Goal: Book appointment/travel/reservation

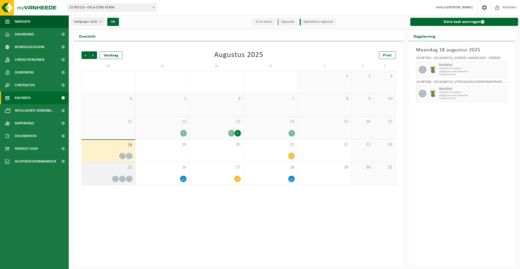
click at [124, 176] on div at bounding box center [122, 179] width 7 height 7
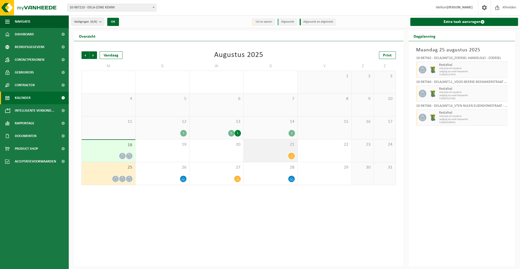
click at [275, 153] on div at bounding box center [270, 156] width 49 height 7
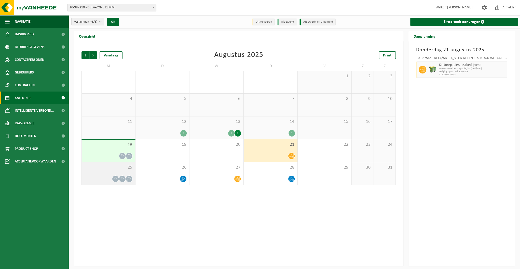
click at [125, 179] on span at bounding box center [122, 179] width 6 height 6
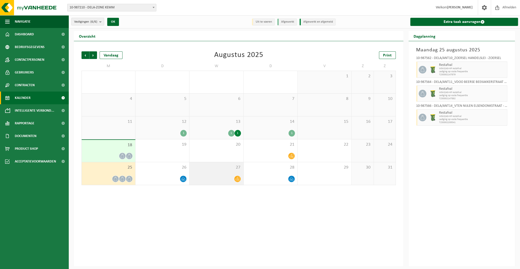
click at [216, 174] on div "27" at bounding box center [216, 173] width 54 height 23
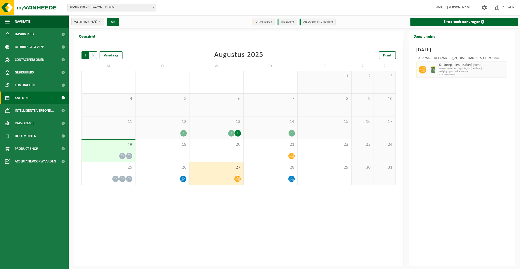
click at [93, 54] on span "Volgende" at bounding box center [93, 55] width 8 height 8
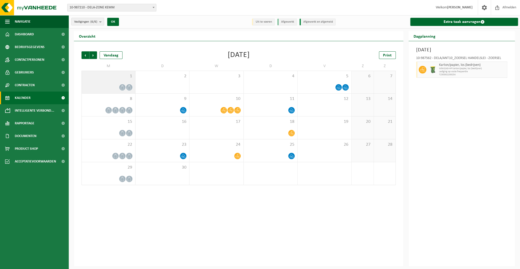
click at [113, 79] on span "1" at bounding box center [108, 77] width 48 height 6
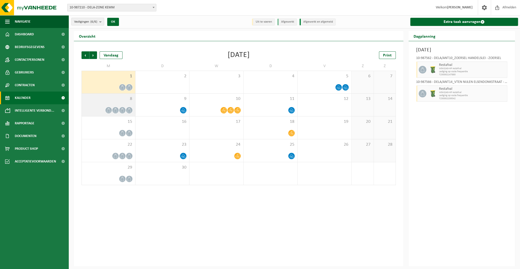
click at [118, 109] on span at bounding box center [115, 110] width 6 height 6
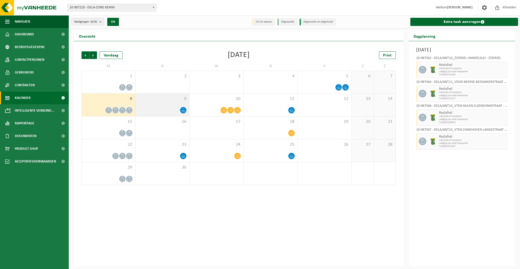
click at [160, 107] on div at bounding box center [162, 110] width 49 height 7
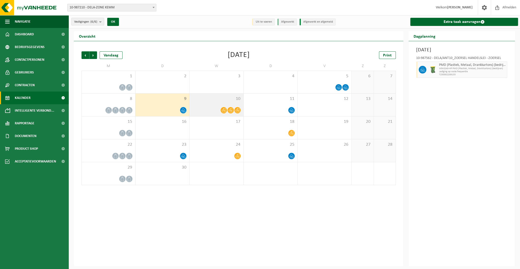
click at [205, 106] on div "10" at bounding box center [216, 105] width 54 height 23
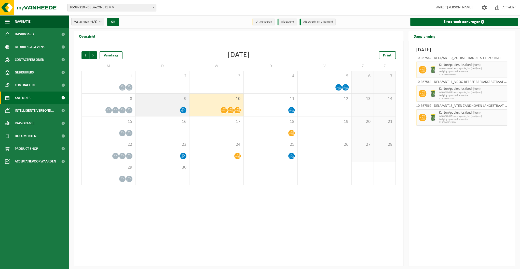
click at [177, 107] on div at bounding box center [162, 110] width 49 height 7
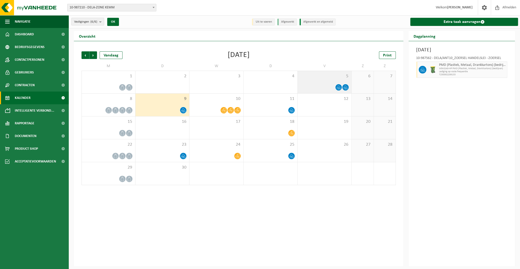
click at [302, 82] on div "5" at bounding box center [324, 82] width 54 height 22
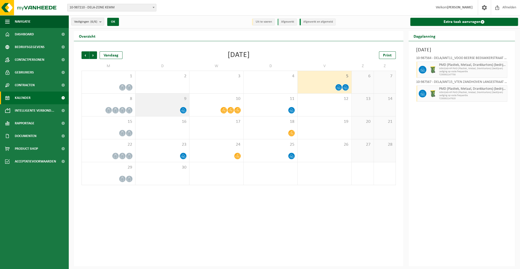
click at [143, 103] on div "9" at bounding box center [162, 105] width 54 height 23
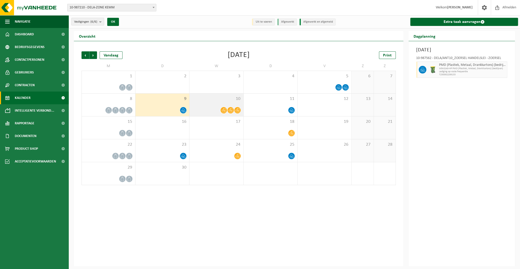
click at [212, 104] on div "10" at bounding box center [216, 105] width 54 height 23
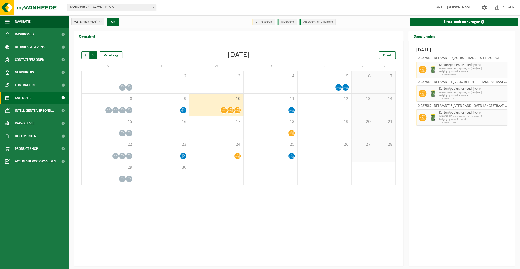
click at [83, 56] on span "Vorige" at bounding box center [85, 55] width 8 height 8
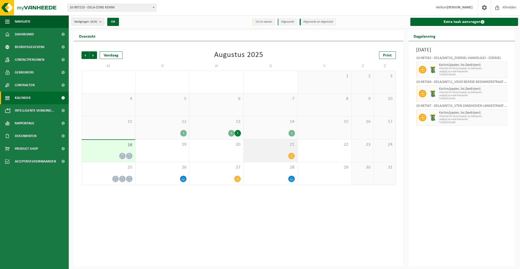
click at [271, 154] on div at bounding box center [270, 156] width 49 height 7
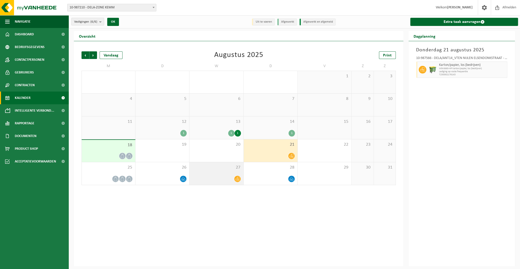
click at [234, 178] on span at bounding box center [237, 179] width 6 height 6
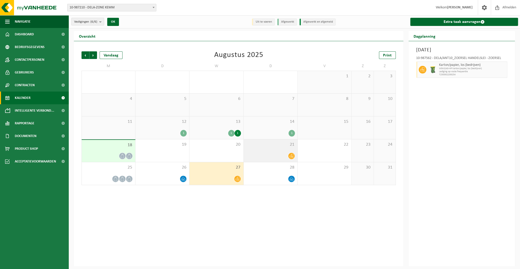
click at [273, 156] on div at bounding box center [270, 156] width 49 height 7
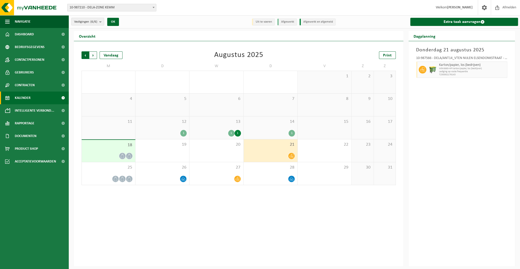
click at [94, 55] on span "Volgende" at bounding box center [93, 55] width 8 height 8
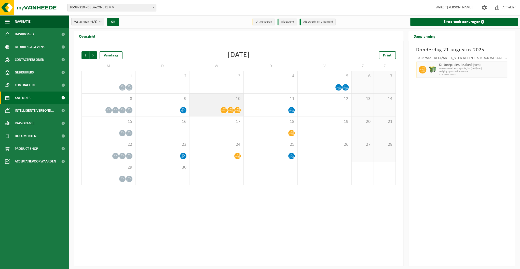
click at [215, 108] on div at bounding box center [216, 110] width 49 height 7
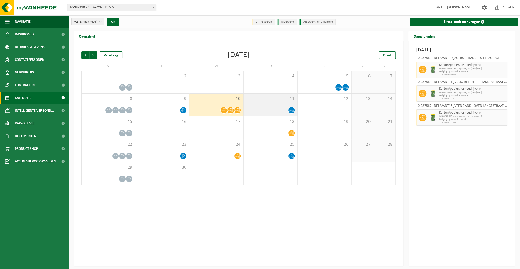
click at [291, 109] on icon at bounding box center [291, 110] width 4 height 4
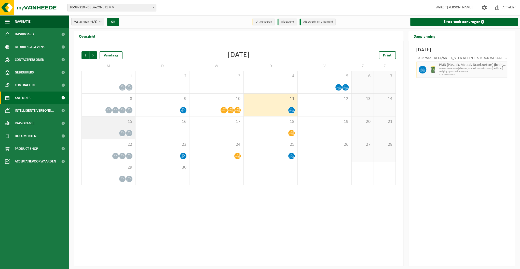
click at [124, 132] on icon at bounding box center [122, 133] width 4 height 4
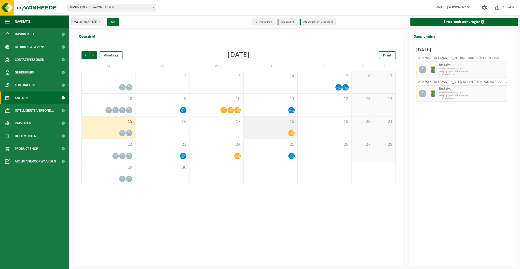
click at [273, 138] on div "18" at bounding box center [271, 128] width 54 height 23
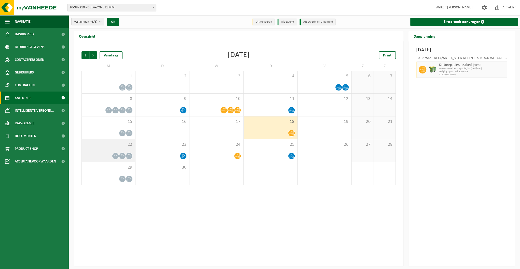
click at [121, 154] on icon at bounding box center [122, 156] width 4 height 4
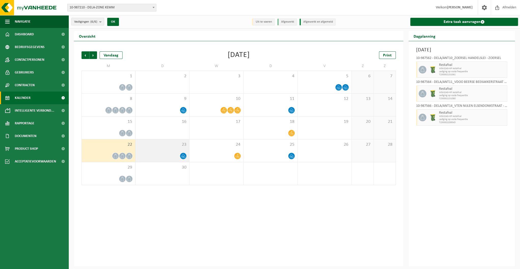
click at [162, 155] on div at bounding box center [162, 156] width 49 height 7
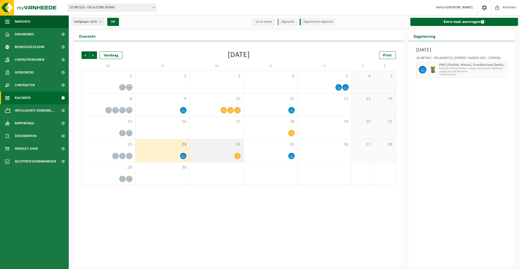
click at [209, 154] on div at bounding box center [216, 156] width 49 height 7
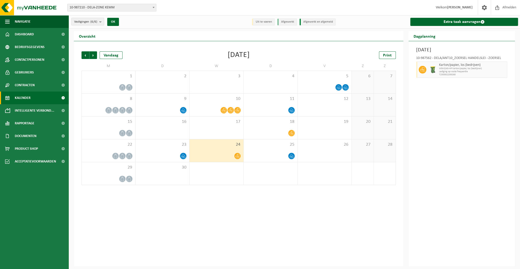
click at [209, 154] on div at bounding box center [216, 156] width 49 height 7
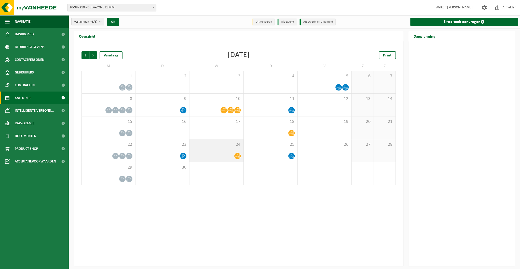
click at [235, 155] on icon at bounding box center [237, 156] width 4 height 4
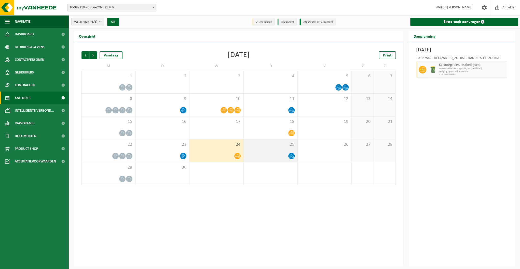
click at [265, 152] on div "25" at bounding box center [271, 150] width 54 height 23
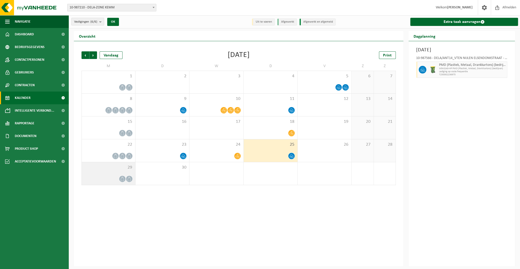
click at [110, 183] on div "29" at bounding box center [108, 173] width 53 height 23
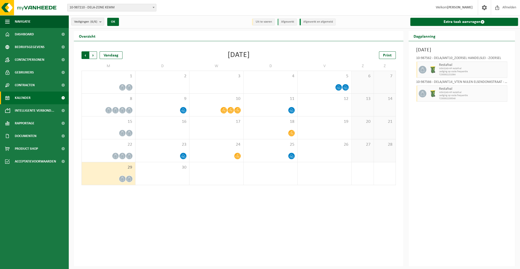
click at [94, 55] on span "Volgende" at bounding box center [93, 55] width 8 height 8
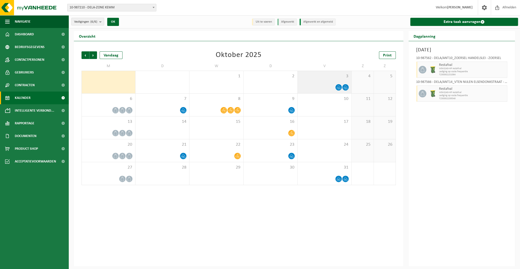
click at [336, 77] on span "3" at bounding box center [324, 77] width 49 height 6
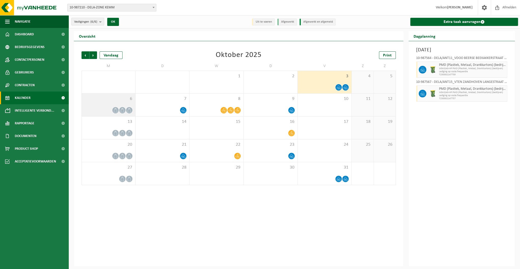
click at [125, 107] on div at bounding box center [108, 110] width 48 height 7
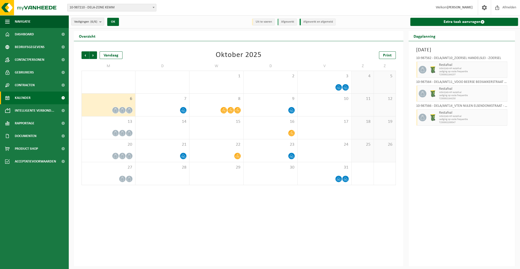
click at [127, 106] on div "6" at bounding box center [108, 105] width 53 height 23
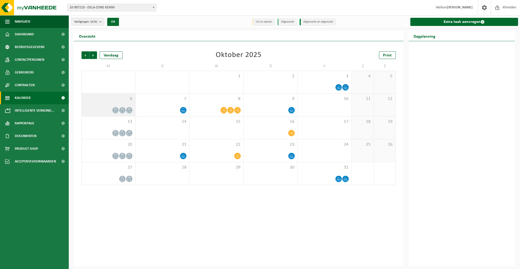
click at [127, 106] on div "6" at bounding box center [108, 105] width 53 height 23
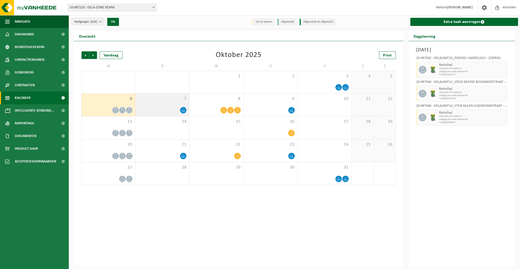
click at [176, 113] on div "7" at bounding box center [162, 105] width 54 height 23
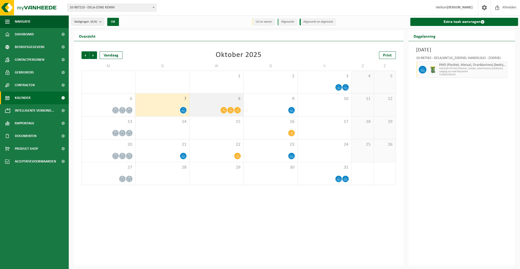
click at [205, 109] on div at bounding box center [216, 110] width 49 height 7
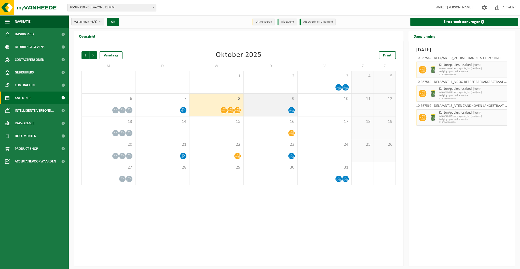
click at [273, 110] on div at bounding box center [270, 110] width 49 height 7
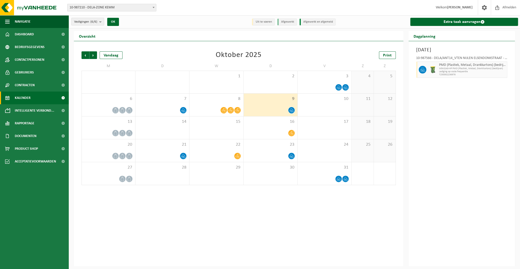
click at [258, 109] on div at bounding box center [270, 110] width 49 height 7
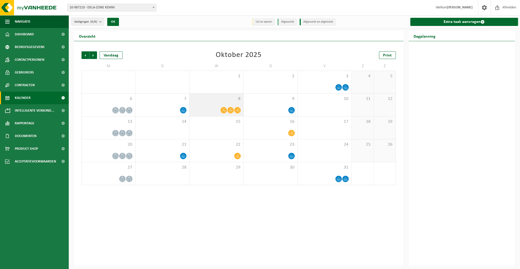
click at [218, 110] on div at bounding box center [216, 110] width 49 height 7
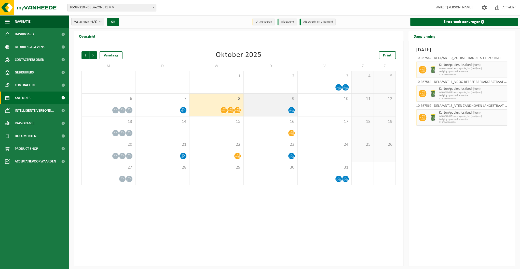
click at [283, 110] on div at bounding box center [270, 110] width 49 height 7
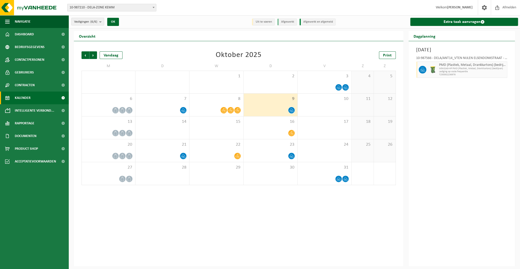
click at [286, 109] on div at bounding box center [270, 110] width 49 height 7
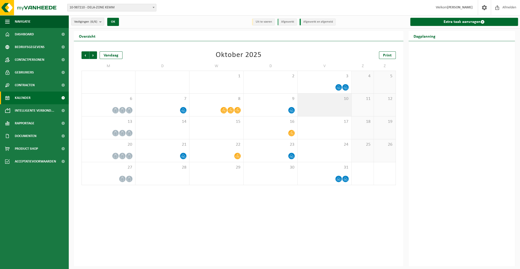
click at [318, 107] on div "10" at bounding box center [324, 105] width 54 height 23
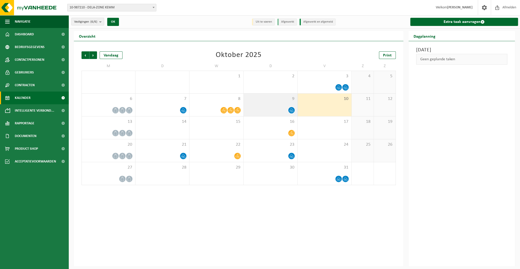
click at [283, 108] on div at bounding box center [270, 110] width 49 height 7
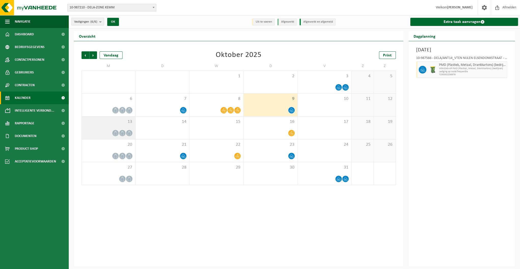
click at [117, 131] on icon at bounding box center [115, 133] width 4 height 4
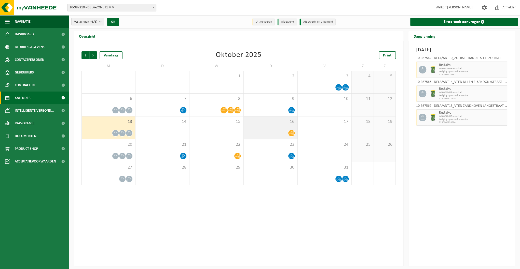
click at [279, 133] on div at bounding box center [270, 133] width 49 height 7
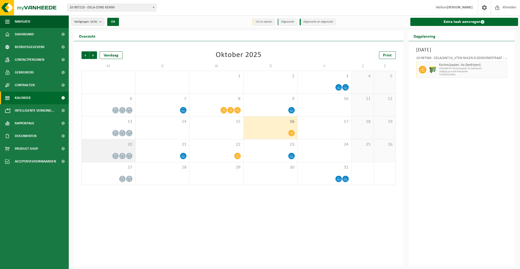
drag, startPoint x: 129, startPoint y: 143, endPoint x: 127, endPoint y: 146, distance: 3.6
click at [129, 144] on span "20" at bounding box center [108, 145] width 48 height 6
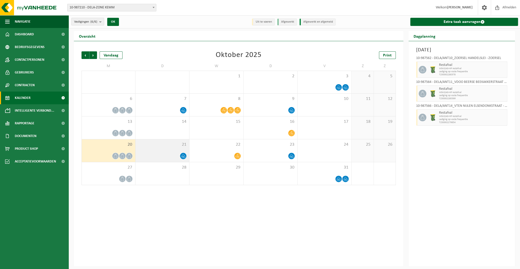
click at [187, 156] on div "21" at bounding box center [162, 150] width 54 height 23
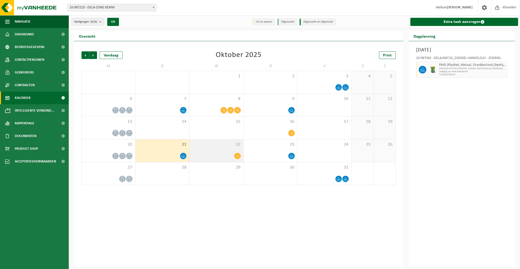
click at [211, 154] on div at bounding box center [216, 156] width 49 height 7
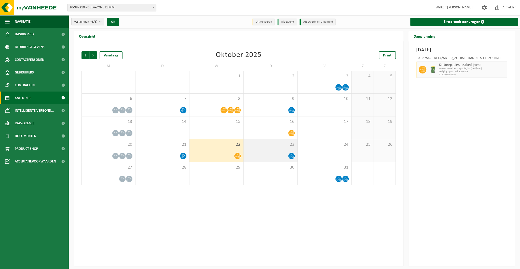
click at [287, 154] on div at bounding box center [270, 156] width 49 height 7
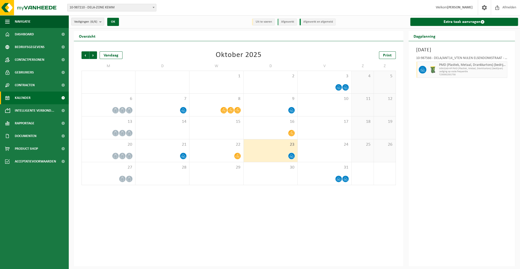
click at [280, 156] on div at bounding box center [270, 156] width 49 height 7
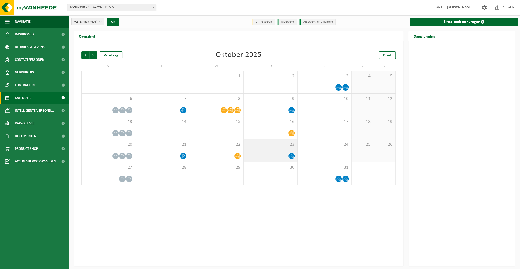
click at [280, 156] on div at bounding box center [270, 156] width 49 height 7
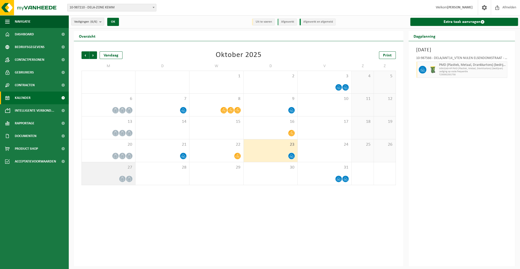
click at [122, 175] on div "27" at bounding box center [108, 173] width 53 height 23
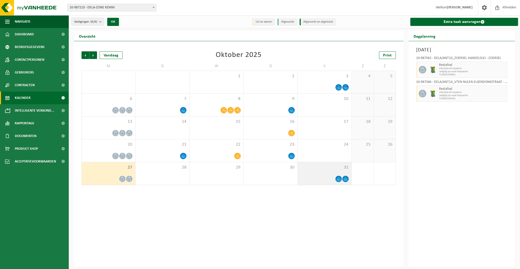
click at [334, 174] on div "31" at bounding box center [324, 173] width 54 height 23
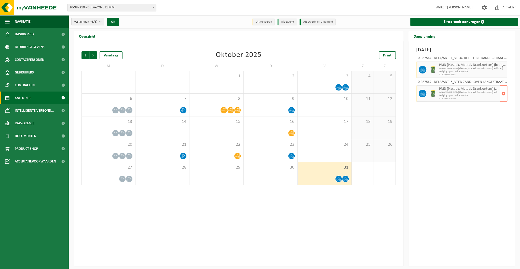
click at [452, 95] on span "Lediging op vaste frequentie" at bounding box center [468, 95] width 59 height 3
